Goal: Information Seeking & Learning: Learn about a topic

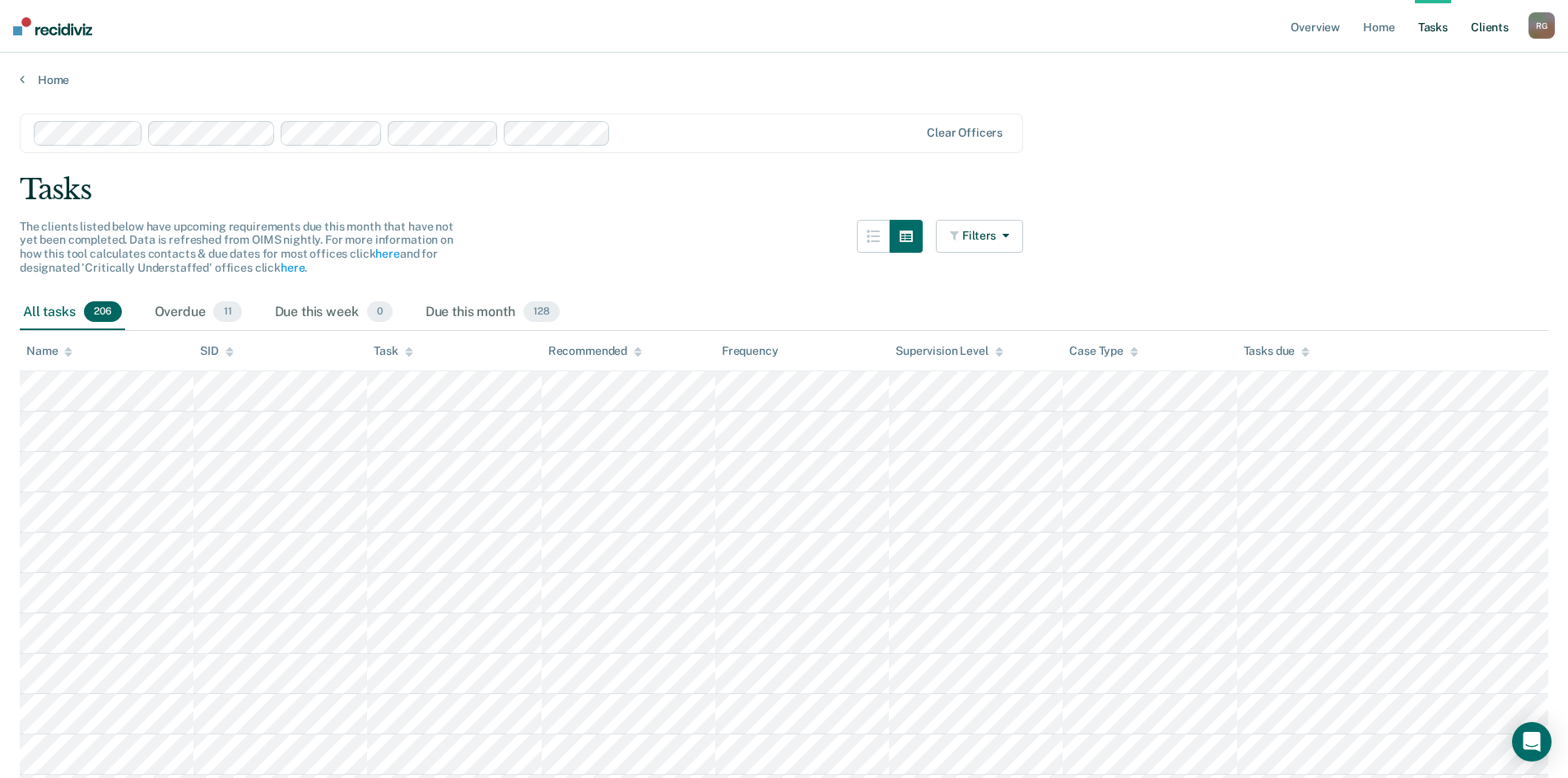
click at [1502, 31] on link "Client s" at bounding box center [1490, 26] width 44 height 53
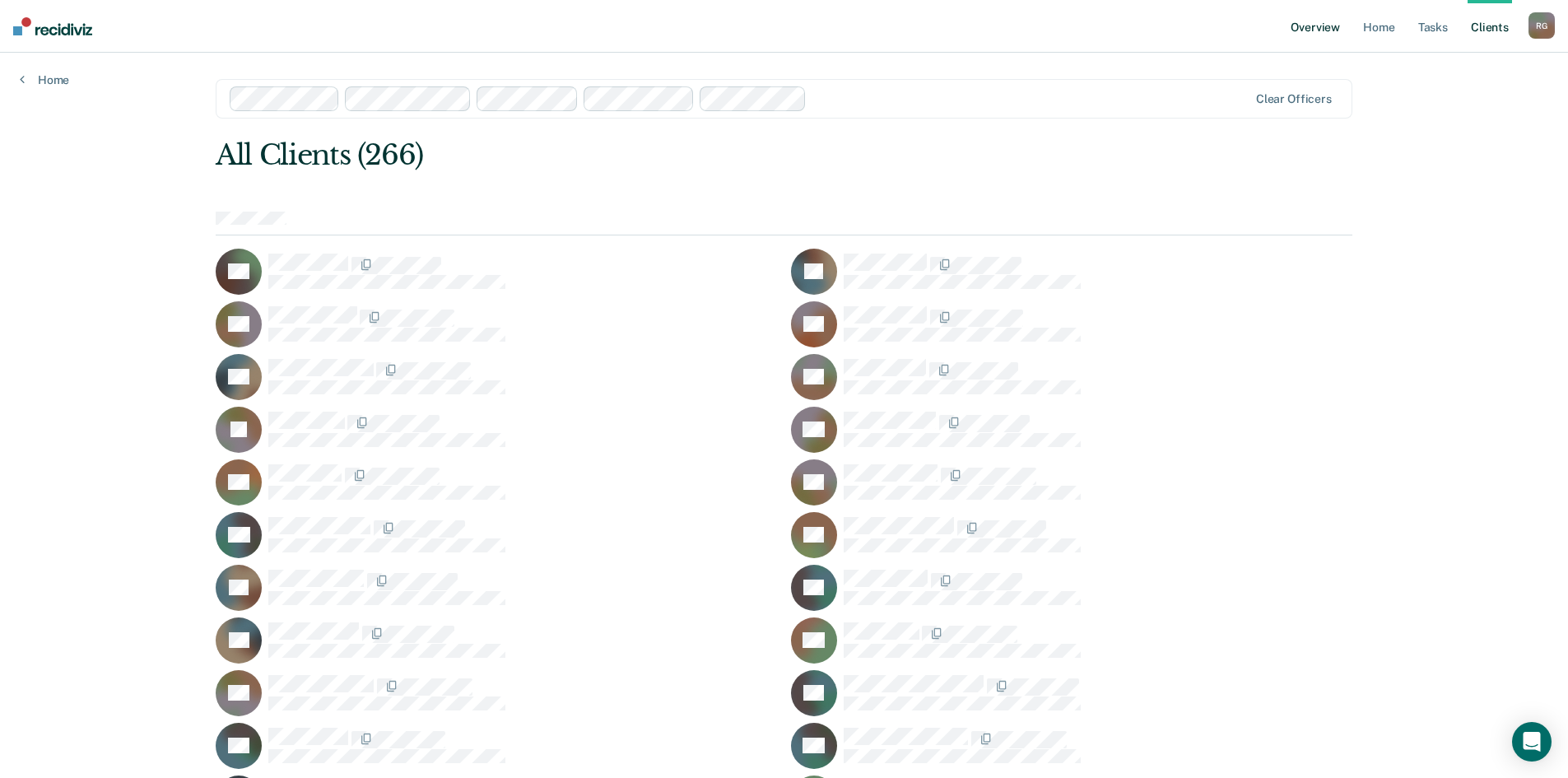
click at [1312, 33] on link "Overview" at bounding box center [1315, 26] width 56 height 53
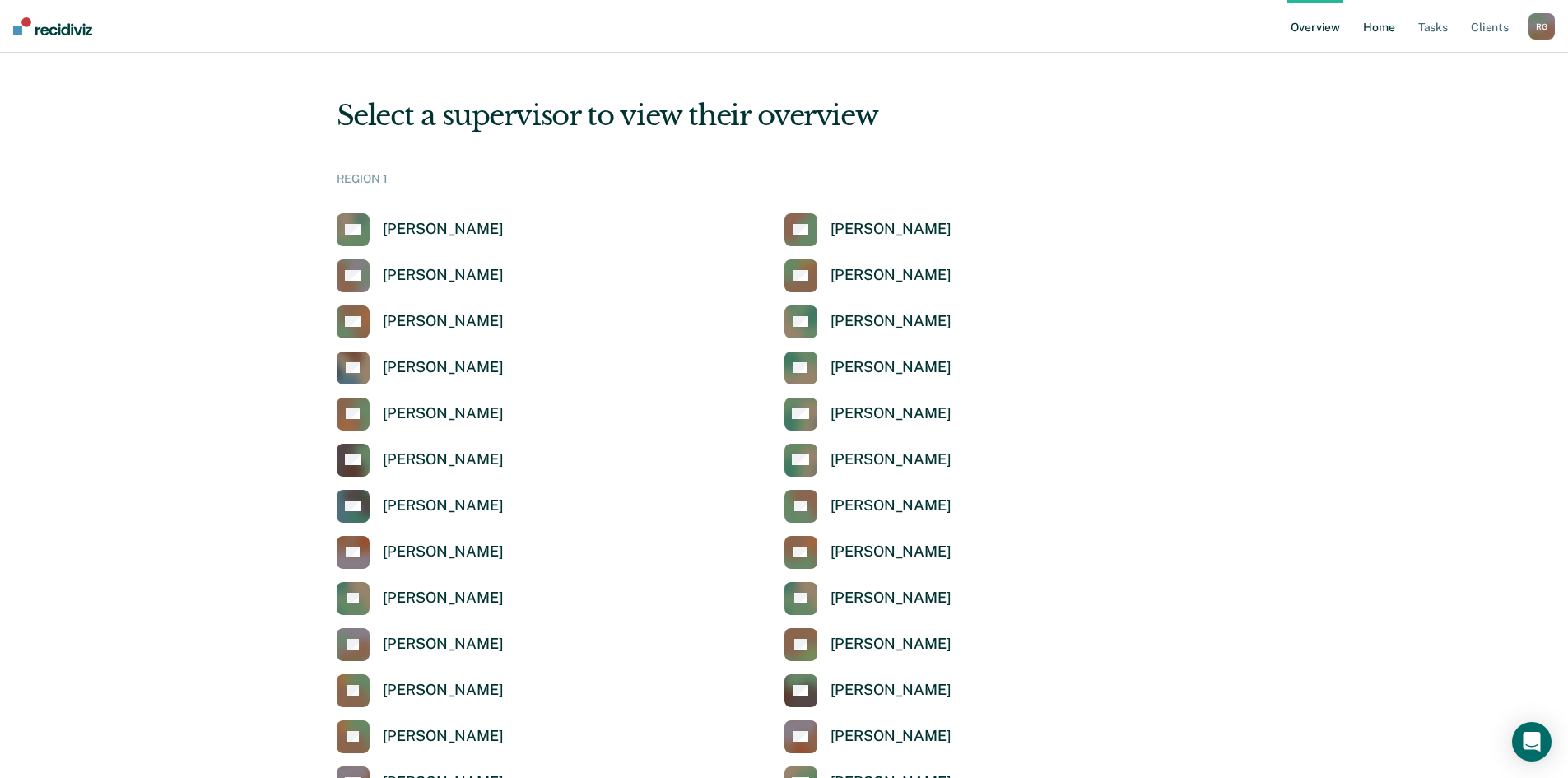
click at [1378, 28] on link "Home" at bounding box center [1378, 26] width 38 height 53
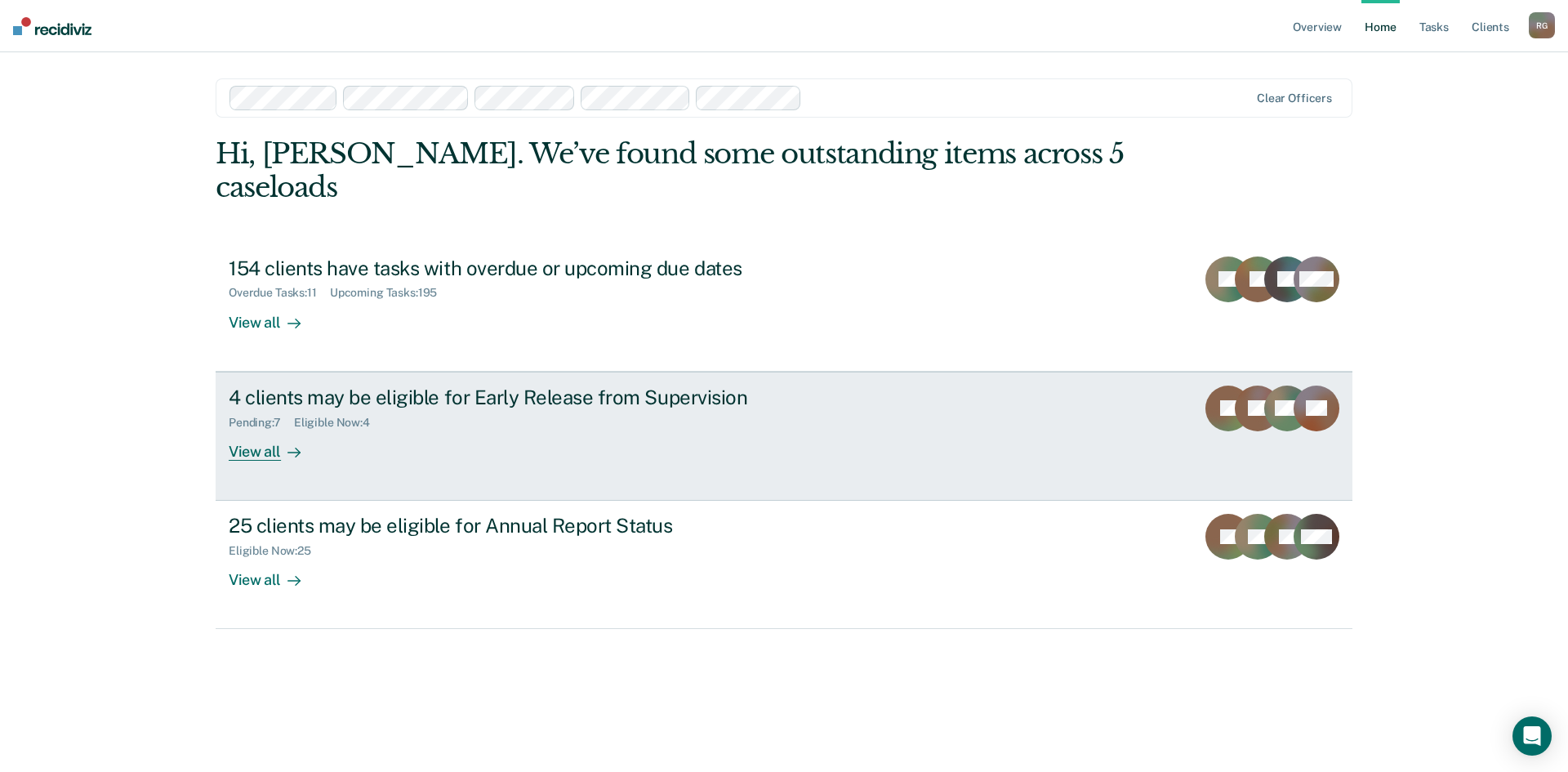
click at [1127, 383] on link "4 clients may be eligible for Early Release from Supervision Pending : 7 Eligib…" at bounding box center [784, 436] width 1137 height 129
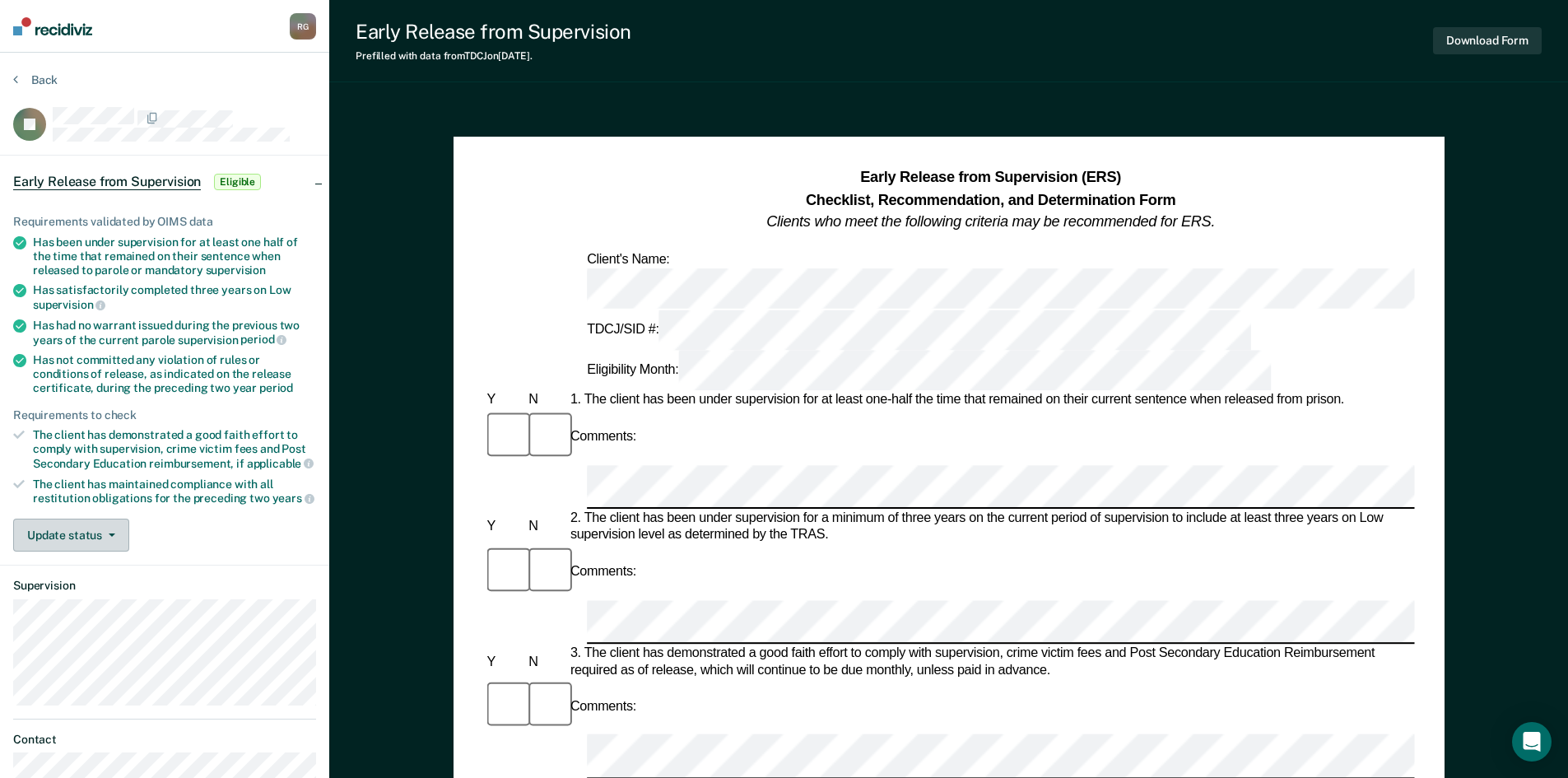
click at [103, 542] on button "Update status" at bounding box center [70, 536] width 116 height 33
click at [170, 533] on div "Update status [PERSON_NAME] Mark Ineligible" at bounding box center [164, 536] width 303 height 33
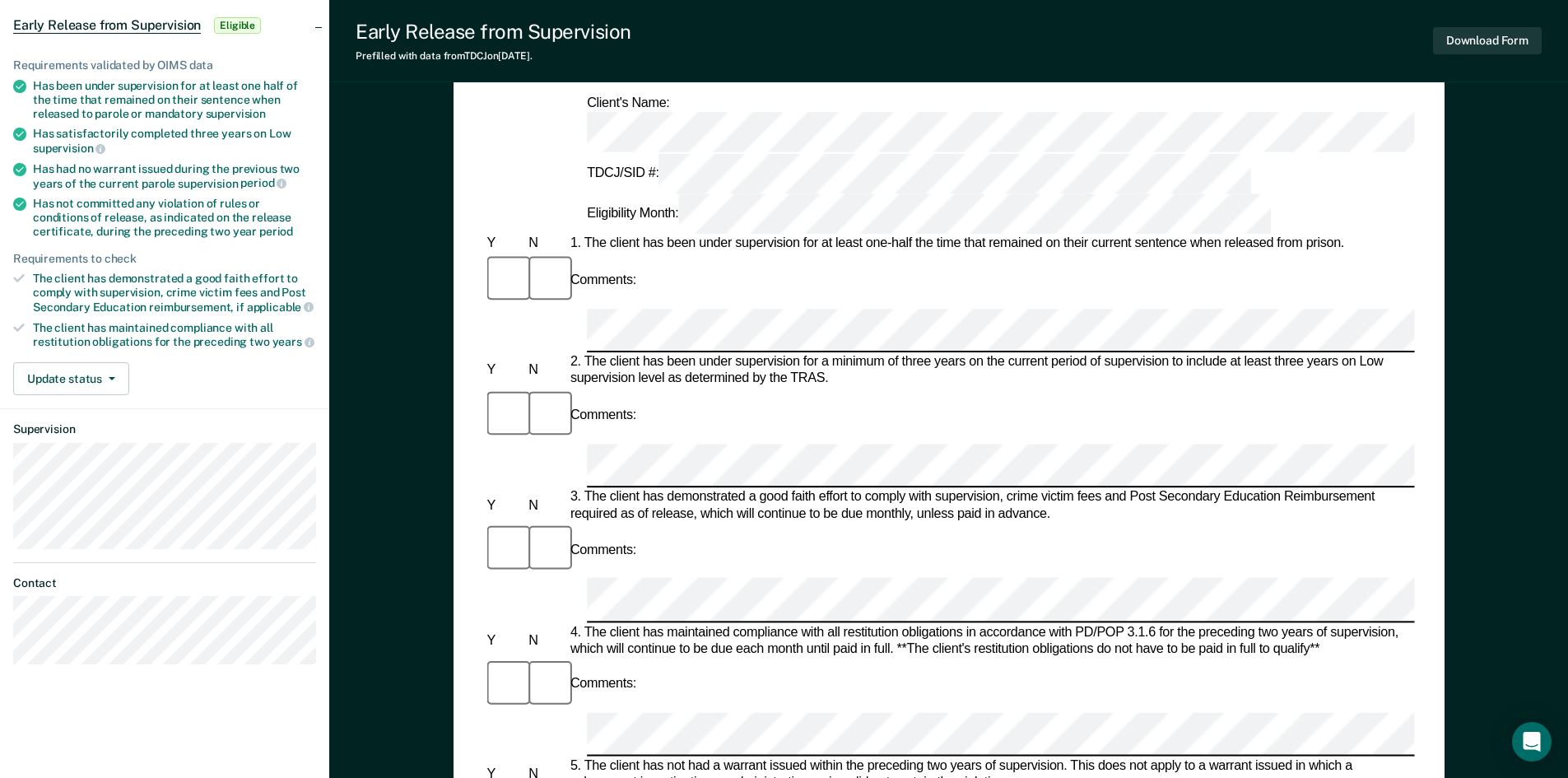
scroll to position [83, 0]
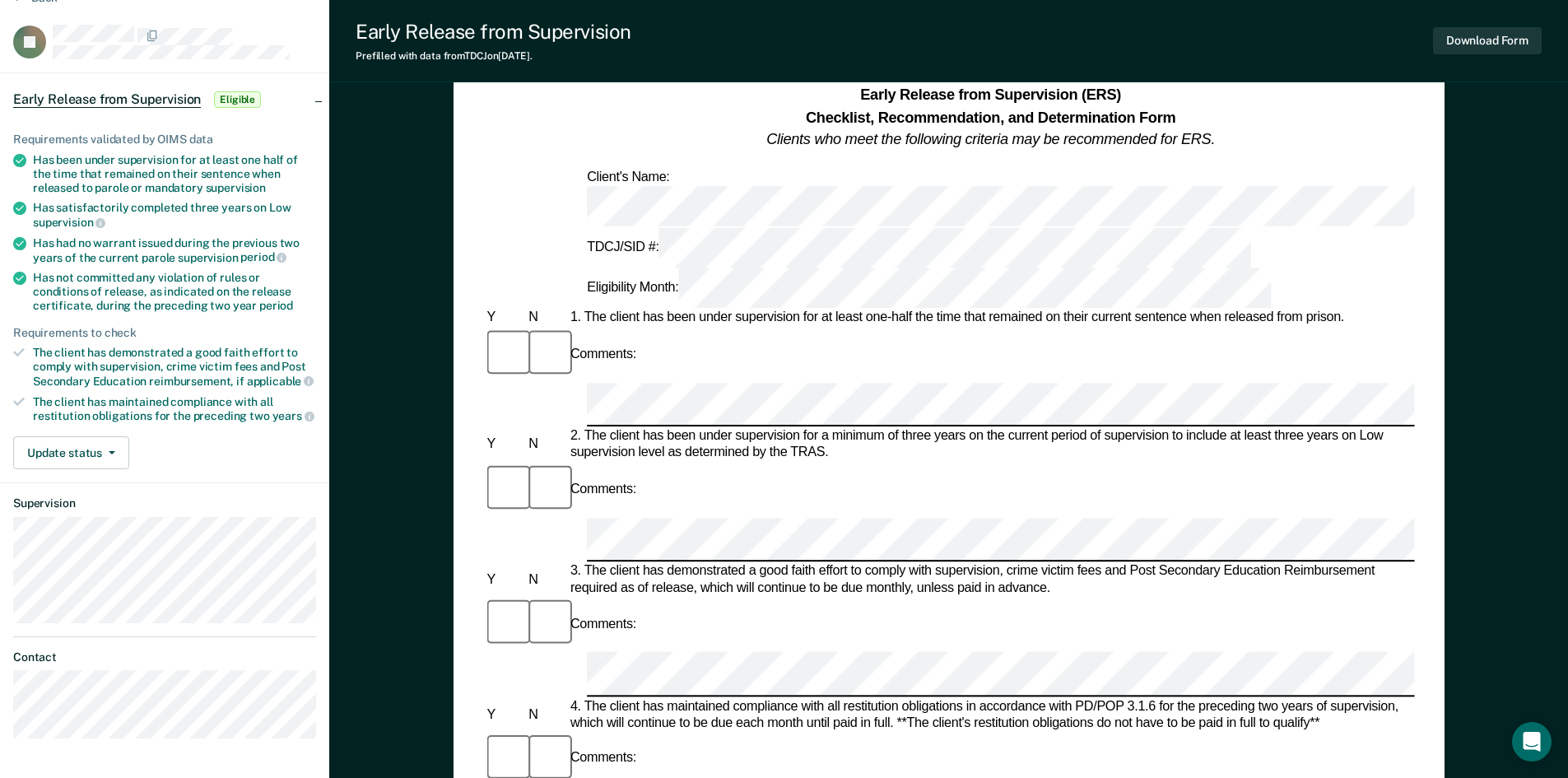
click at [386, 177] on div "Early Release from Supervision (ERS) Checklist, Recommendation, and Determinati…" at bounding box center [948, 747] width 1239 height 1456
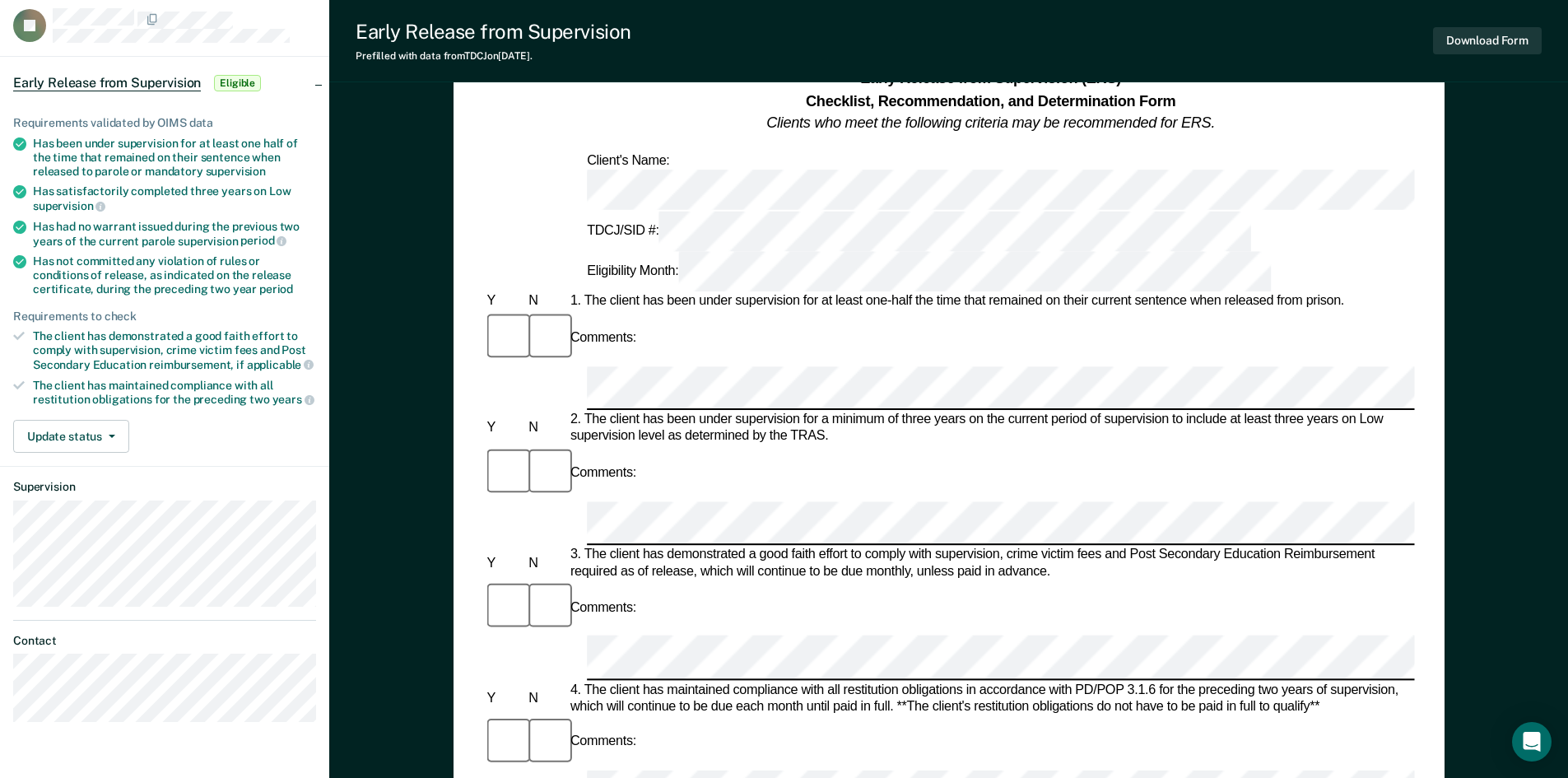
scroll to position [0, 0]
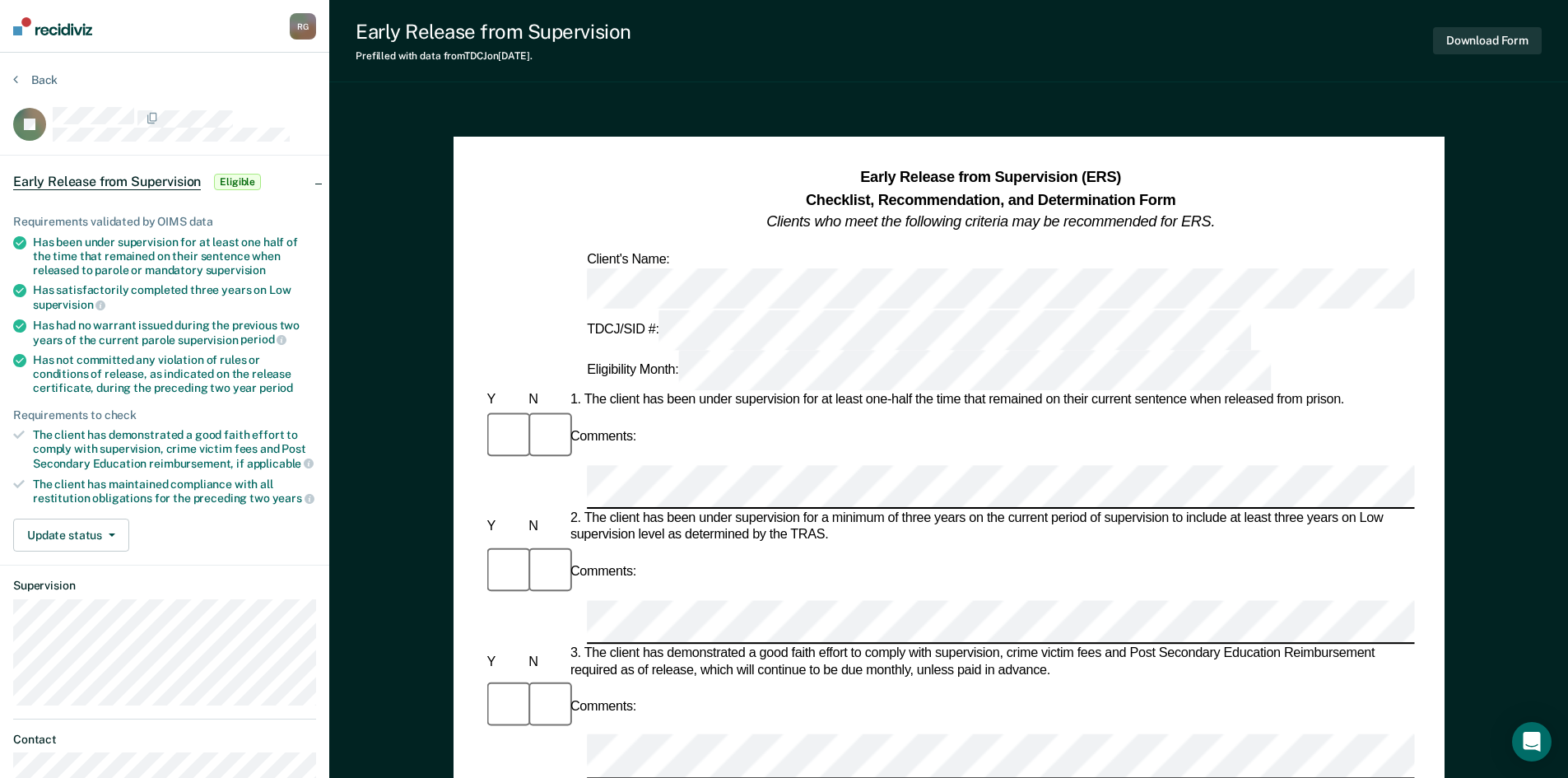
click at [297, 29] on div "R G" at bounding box center [303, 26] width 26 height 26
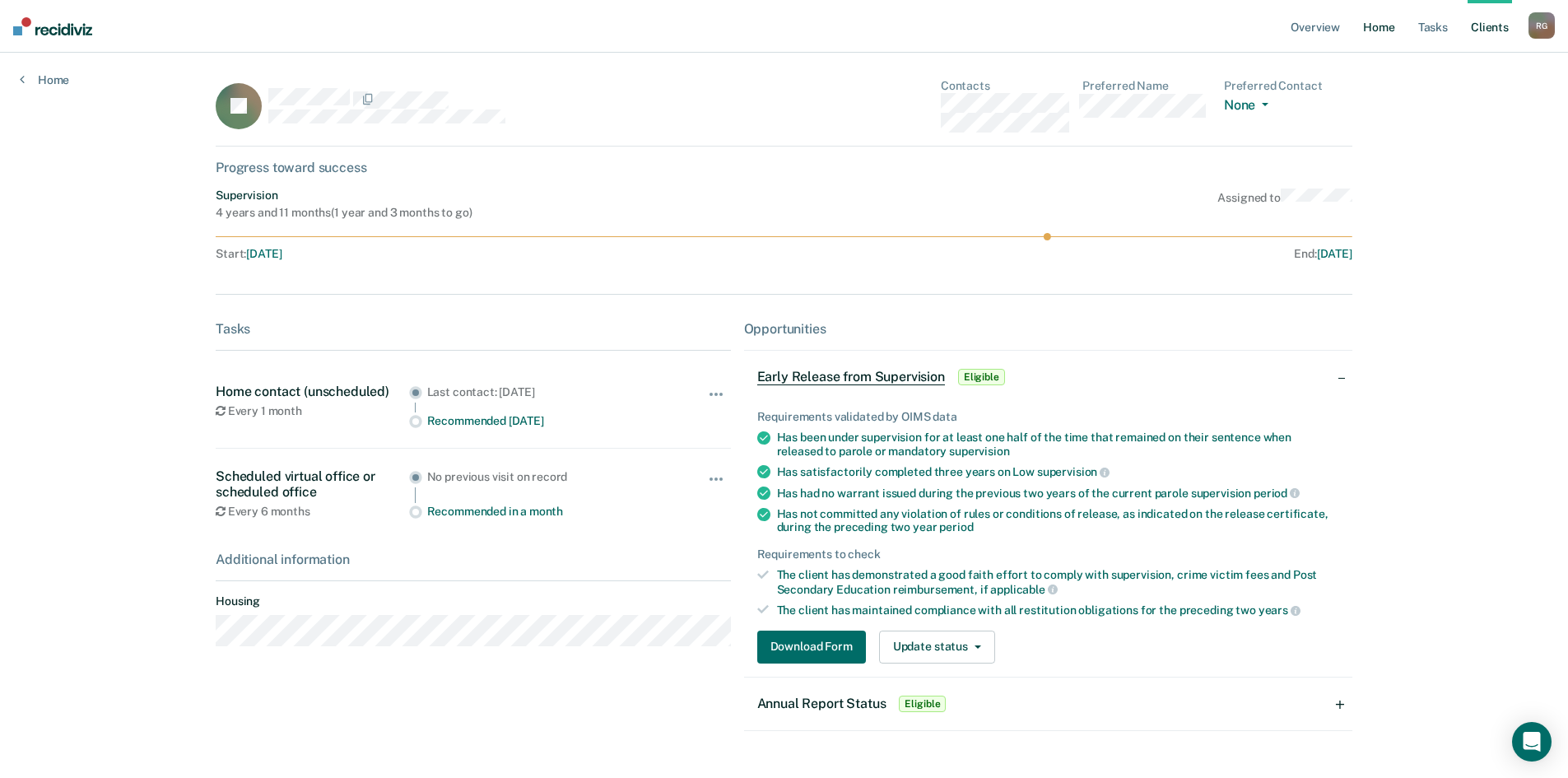
click at [1369, 33] on link "Home" at bounding box center [1378, 26] width 38 height 53
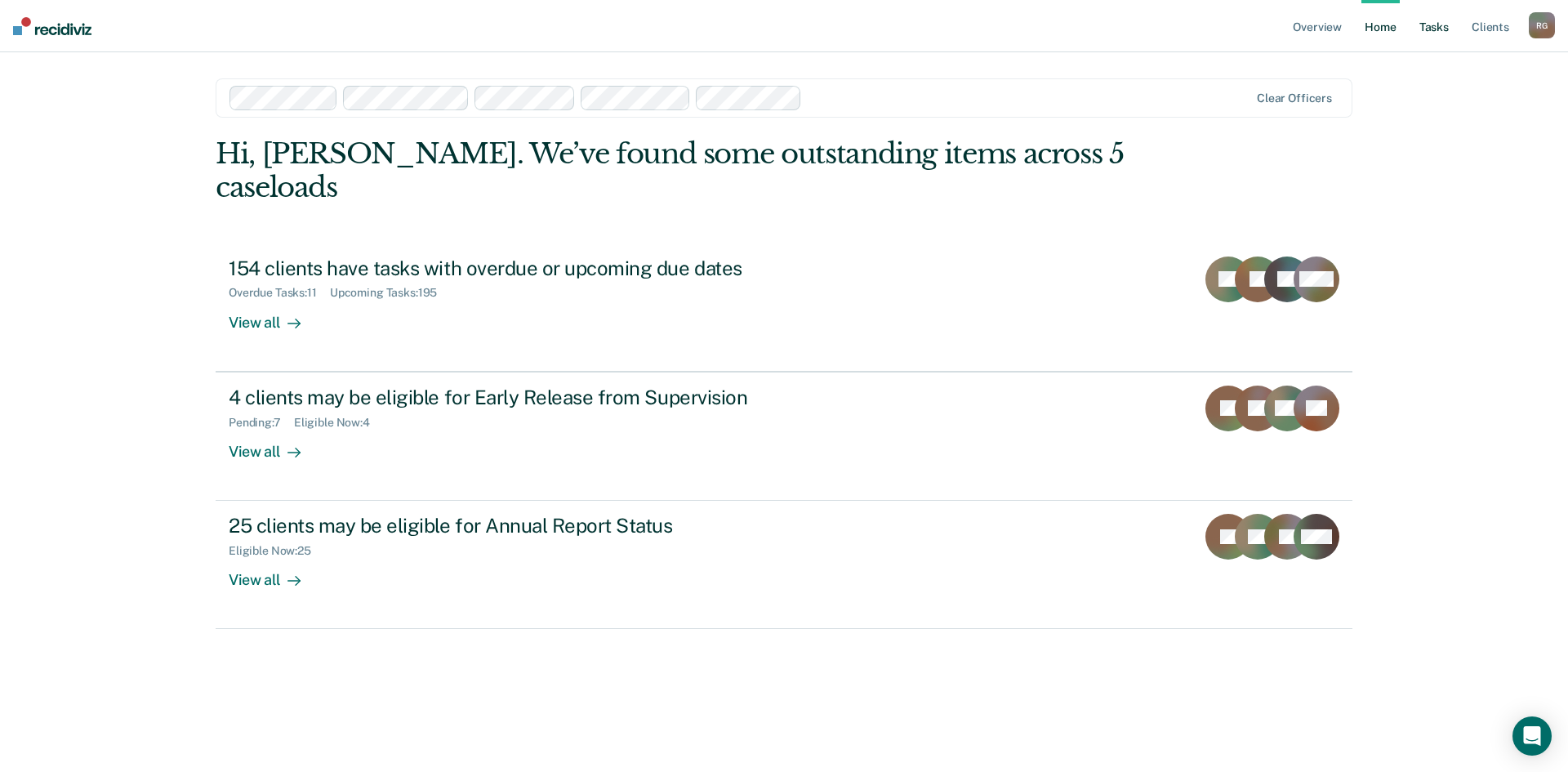
click at [1428, 34] on link "Tasks" at bounding box center [1434, 26] width 36 height 52
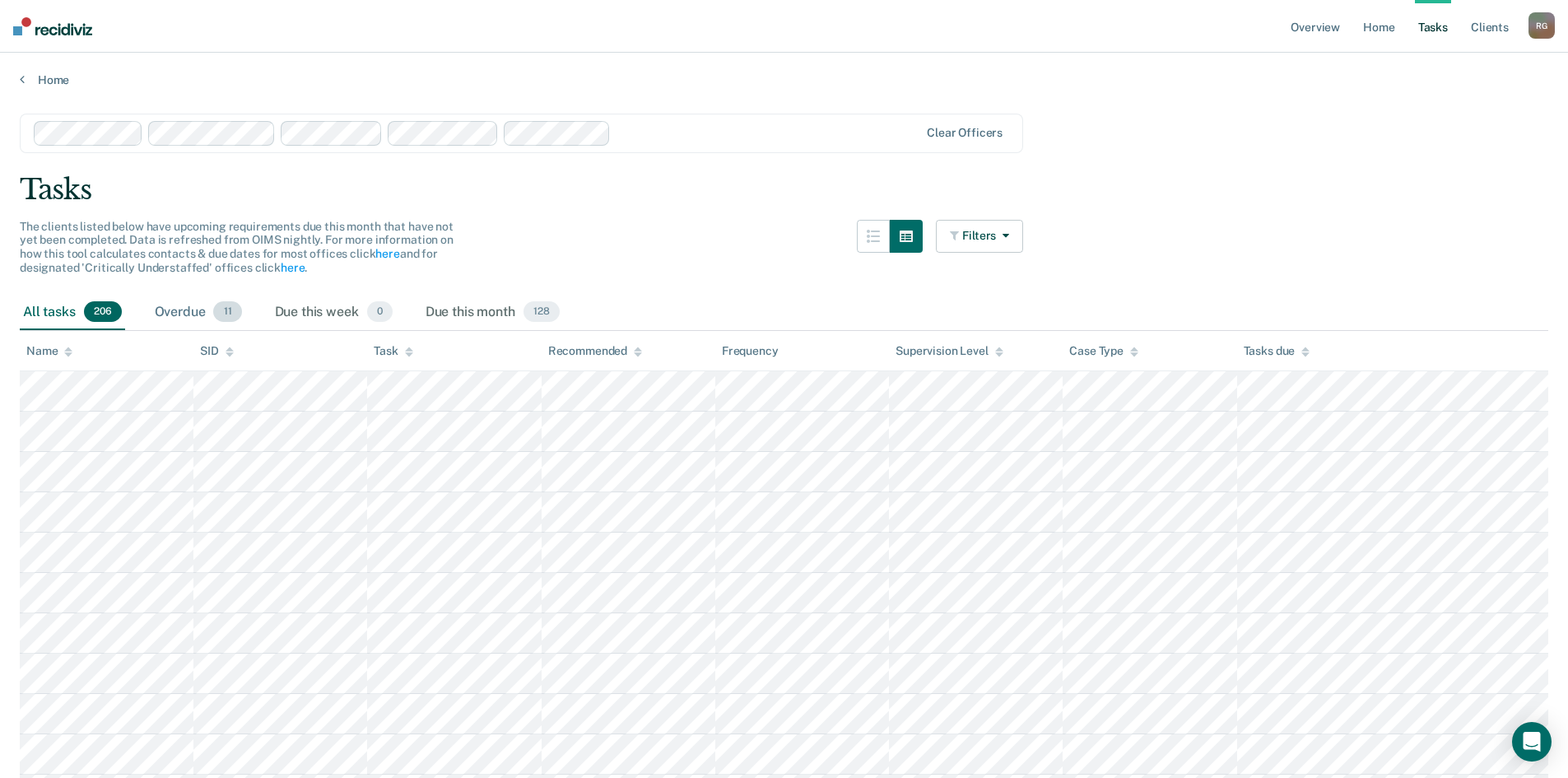
click at [185, 319] on div "Overdue 11" at bounding box center [197, 312] width 94 height 36
click at [1374, 31] on link "Home" at bounding box center [1378, 26] width 38 height 53
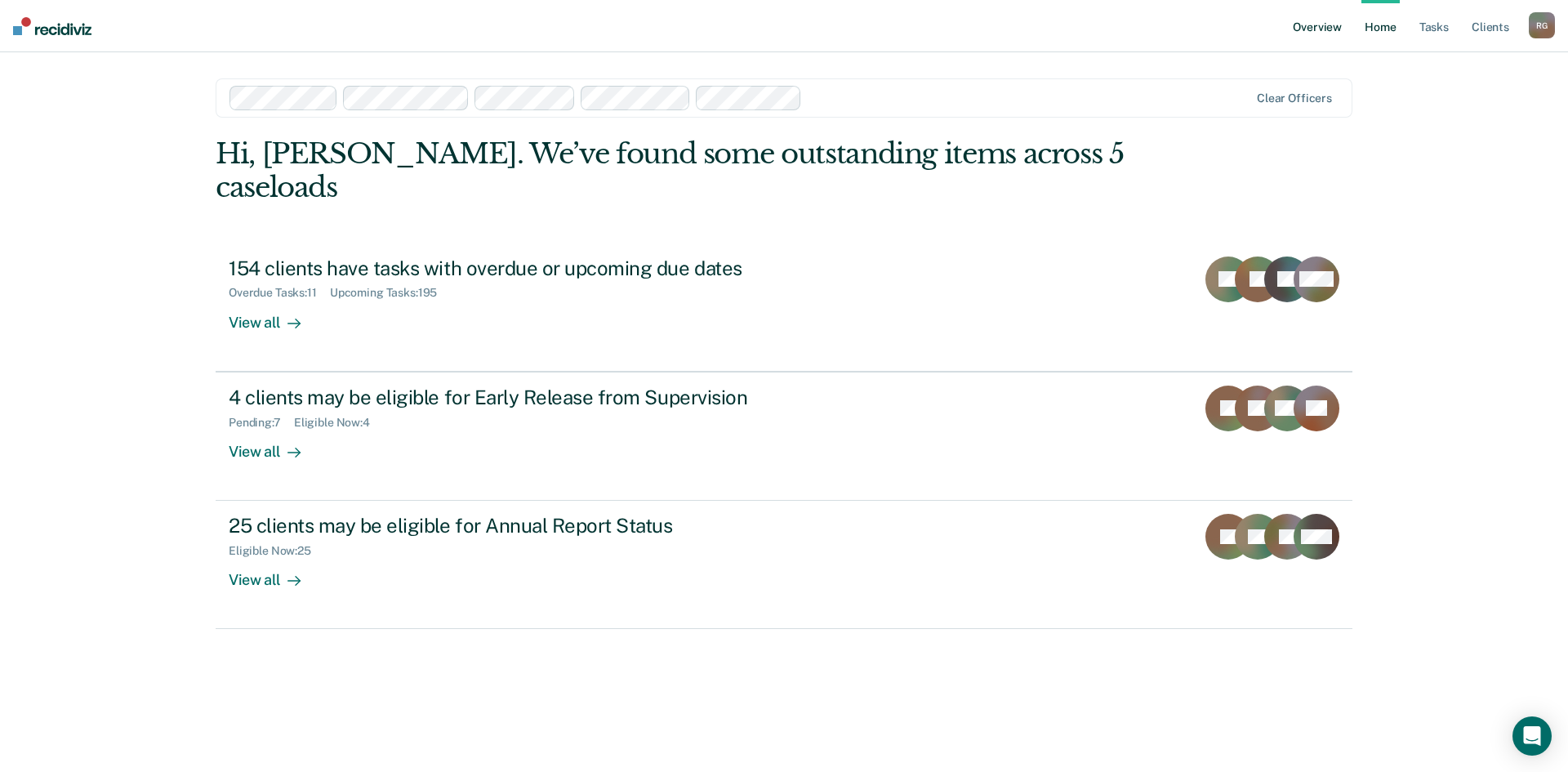
click at [1320, 33] on link "Overview" at bounding box center [1318, 26] width 55 height 52
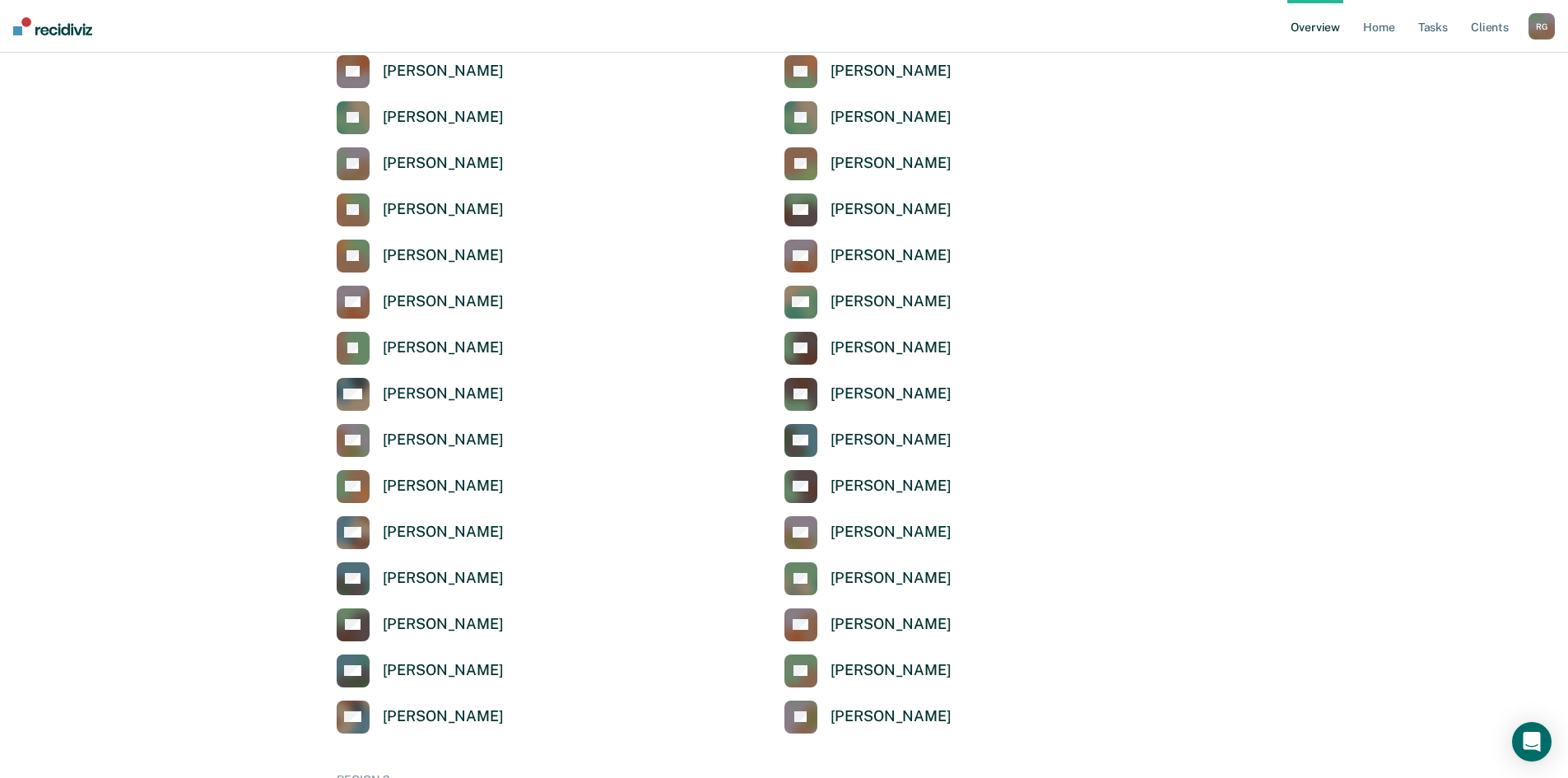
scroll to position [494, 0]
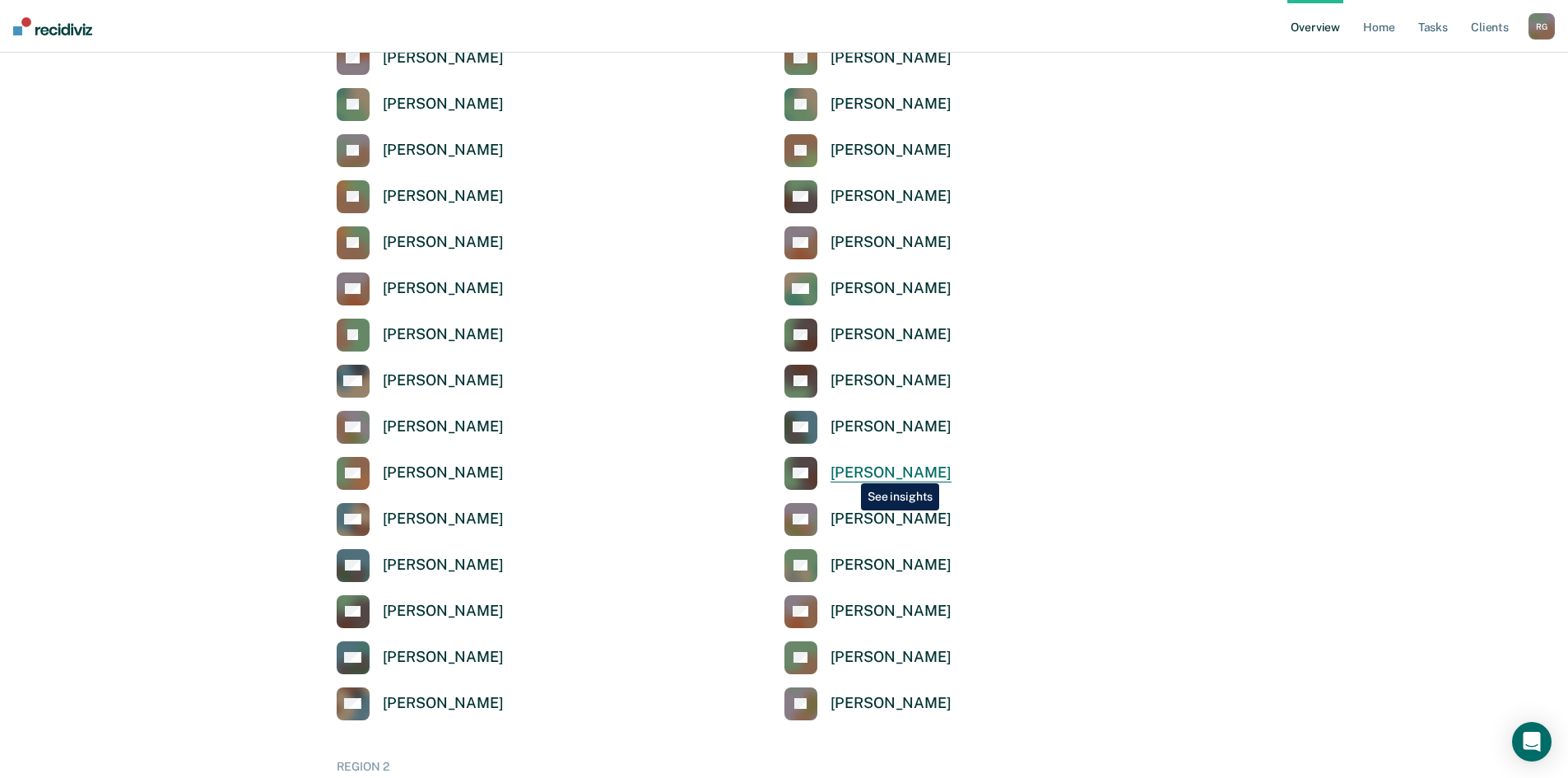
click at [849, 471] on div "[PERSON_NAME]" at bounding box center [891, 473] width 121 height 19
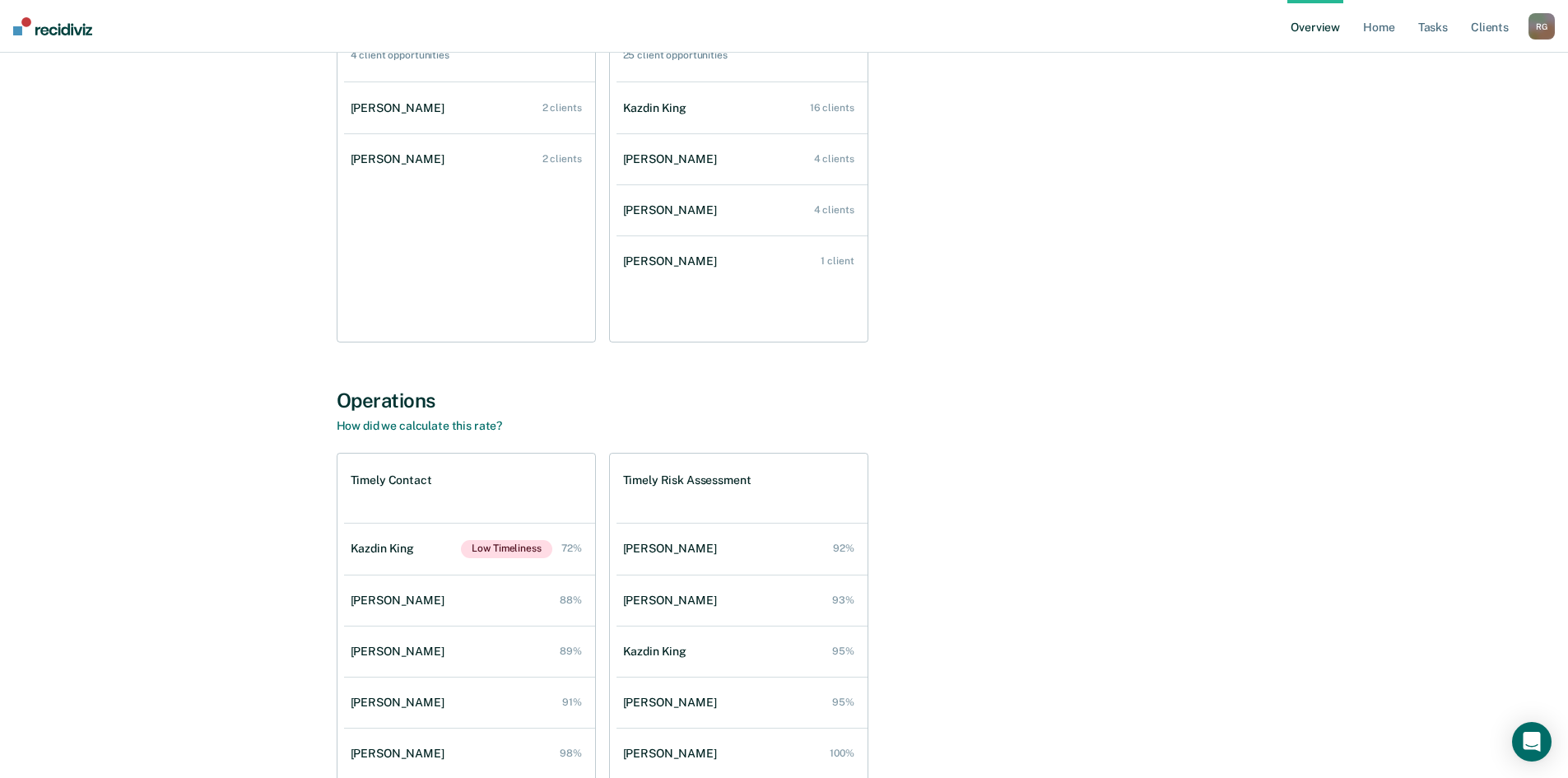
scroll to position [351, 0]
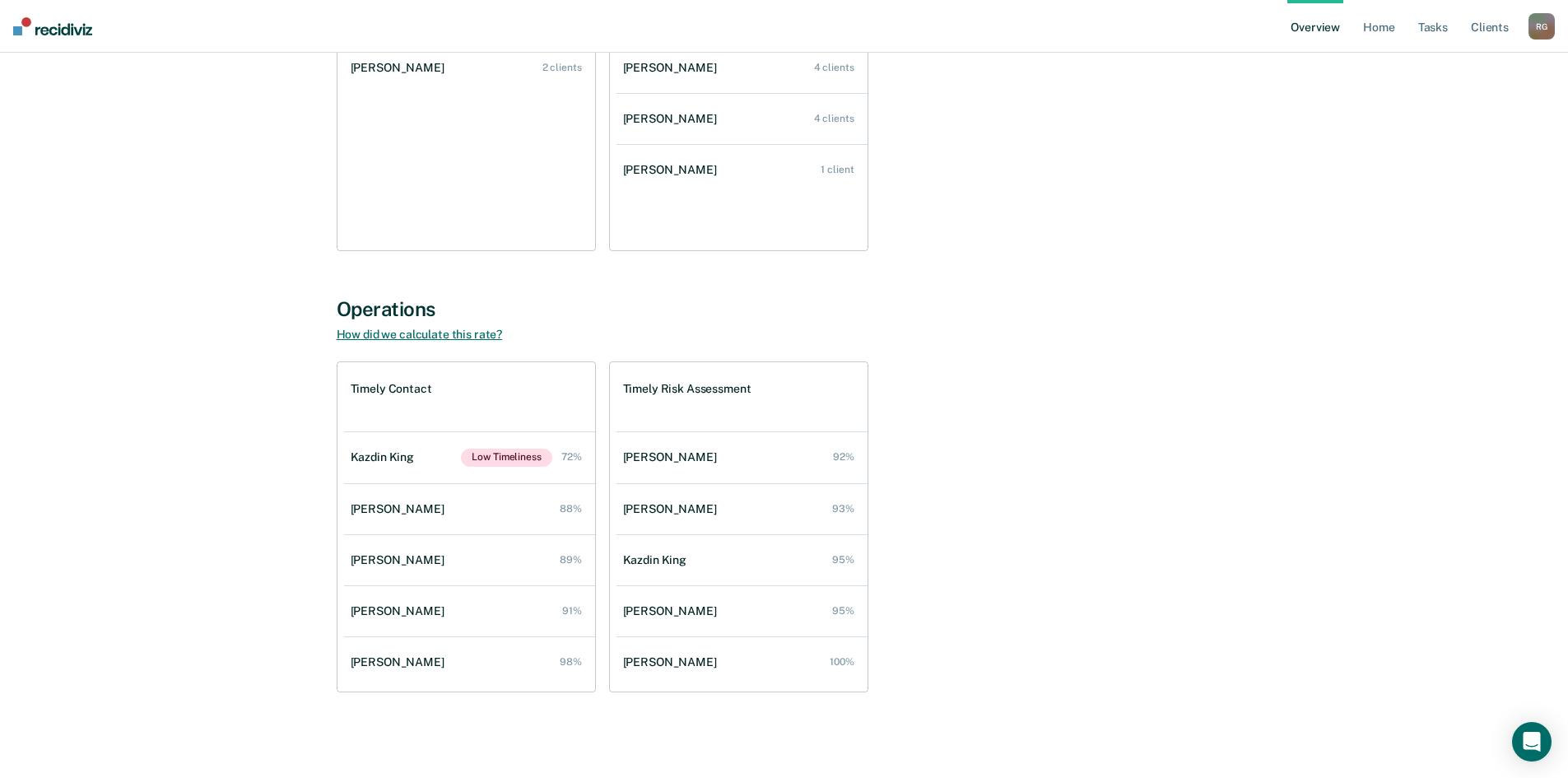
click at [461, 336] on link "How did we calculate this rate?" at bounding box center [419, 335] width 166 height 13
